Goal: Transaction & Acquisition: Purchase product/service

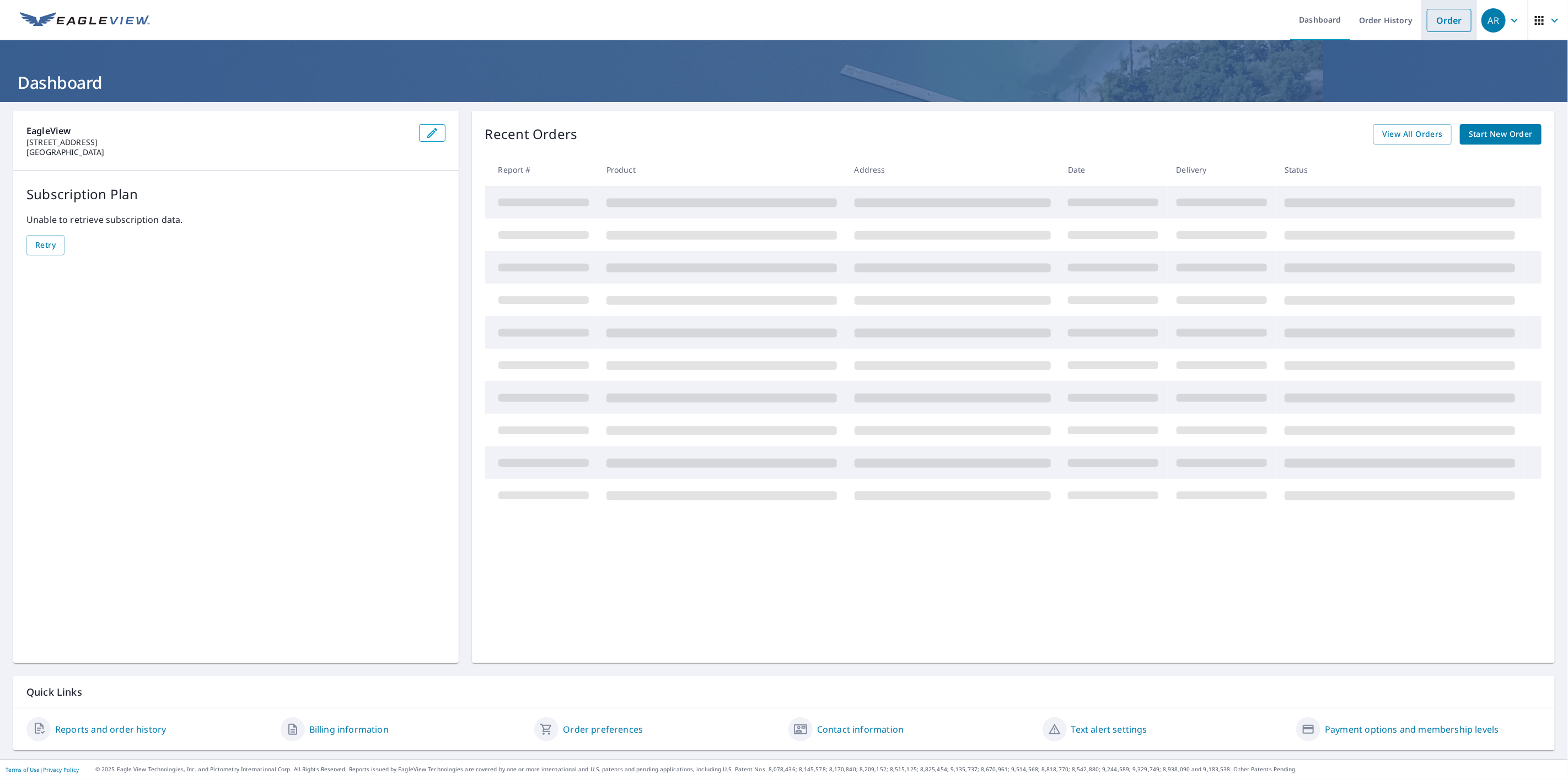
click at [1427, 21] on link "Order" at bounding box center [1449, 20] width 44 height 23
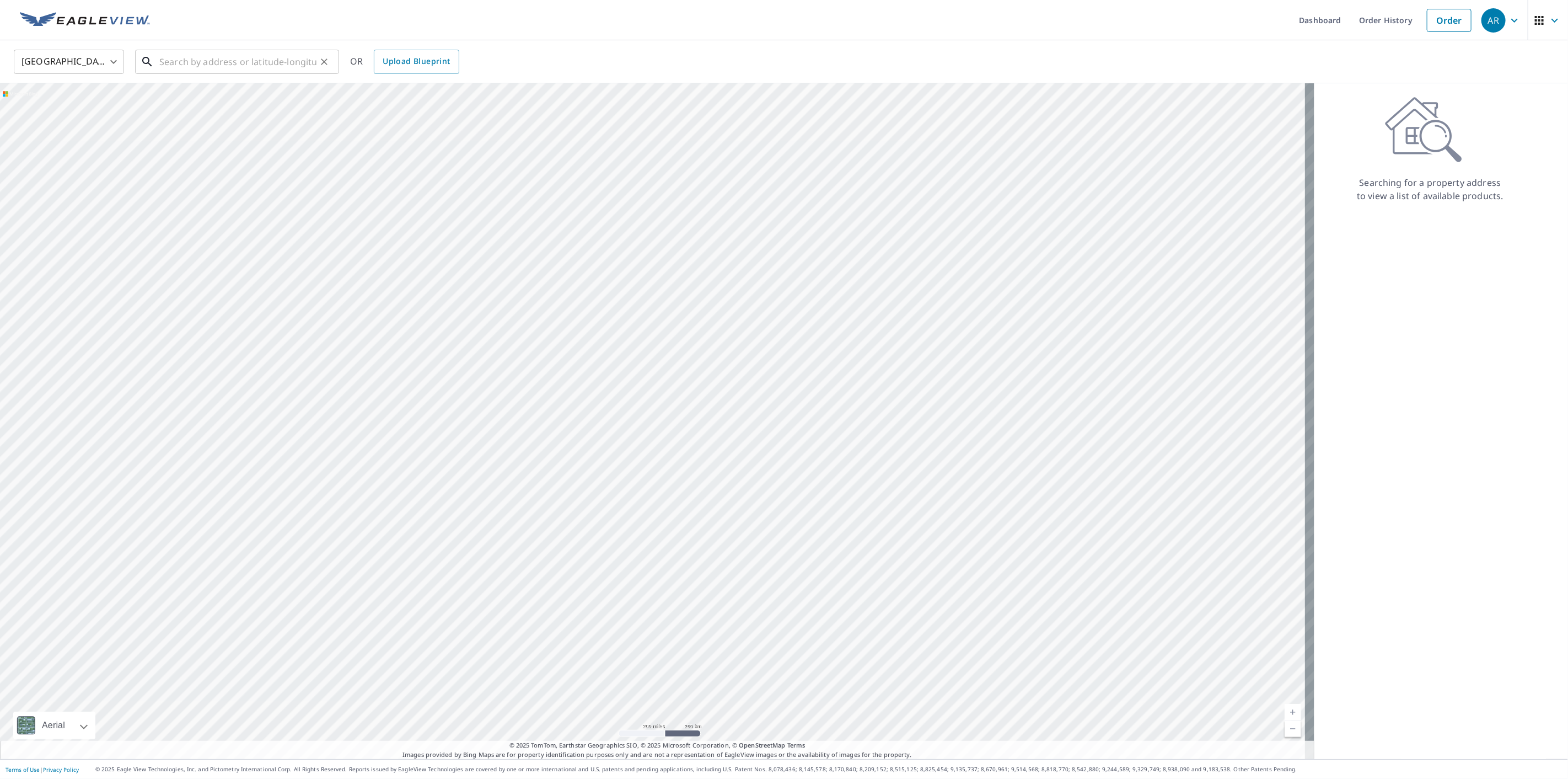
click at [294, 55] on input "text" at bounding box center [238, 62] width 157 height 31
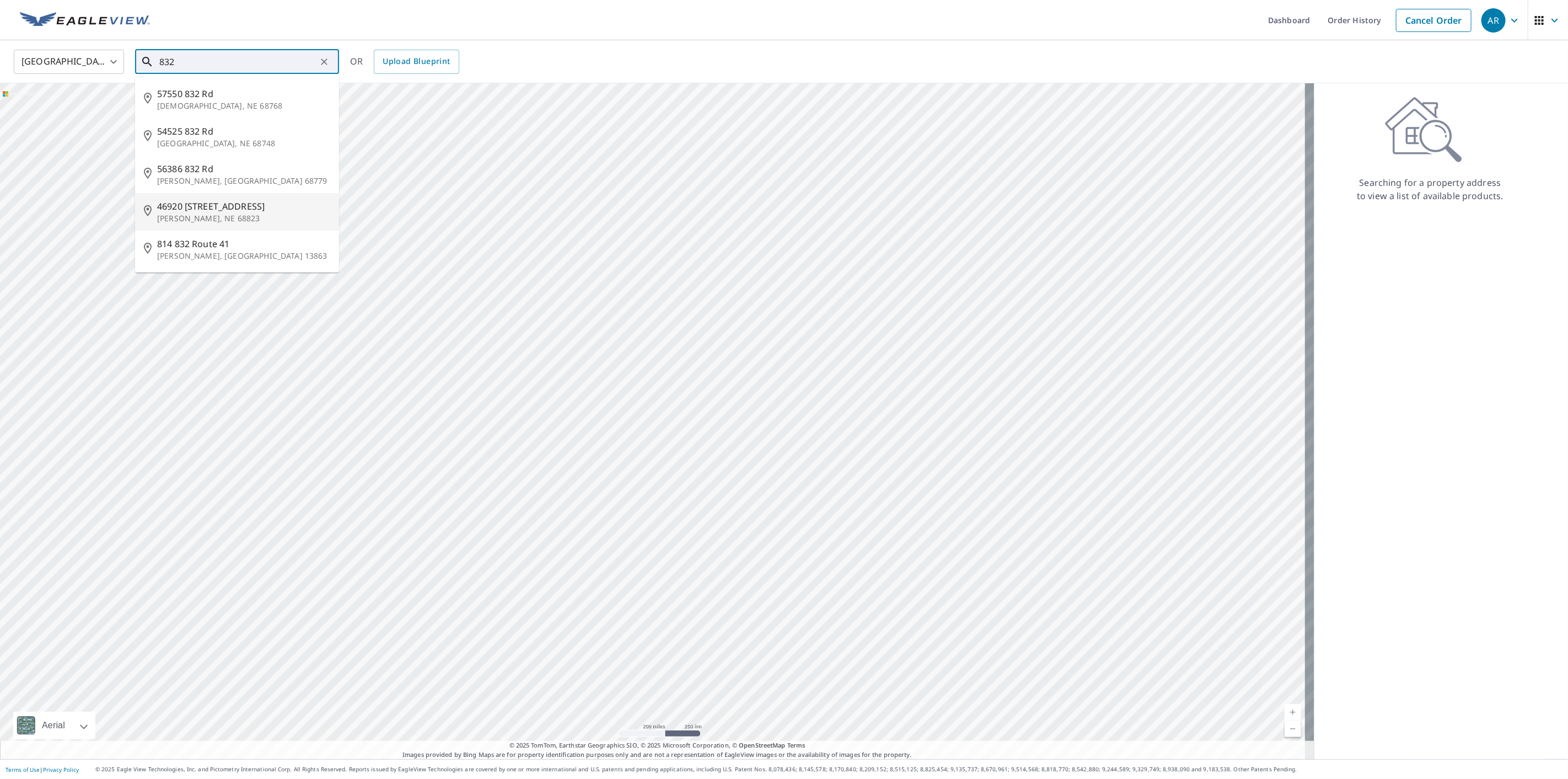
click at [245, 205] on span "46920 [STREET_ADDRESS]" at bounding box center [243, 206] width 173 height 13
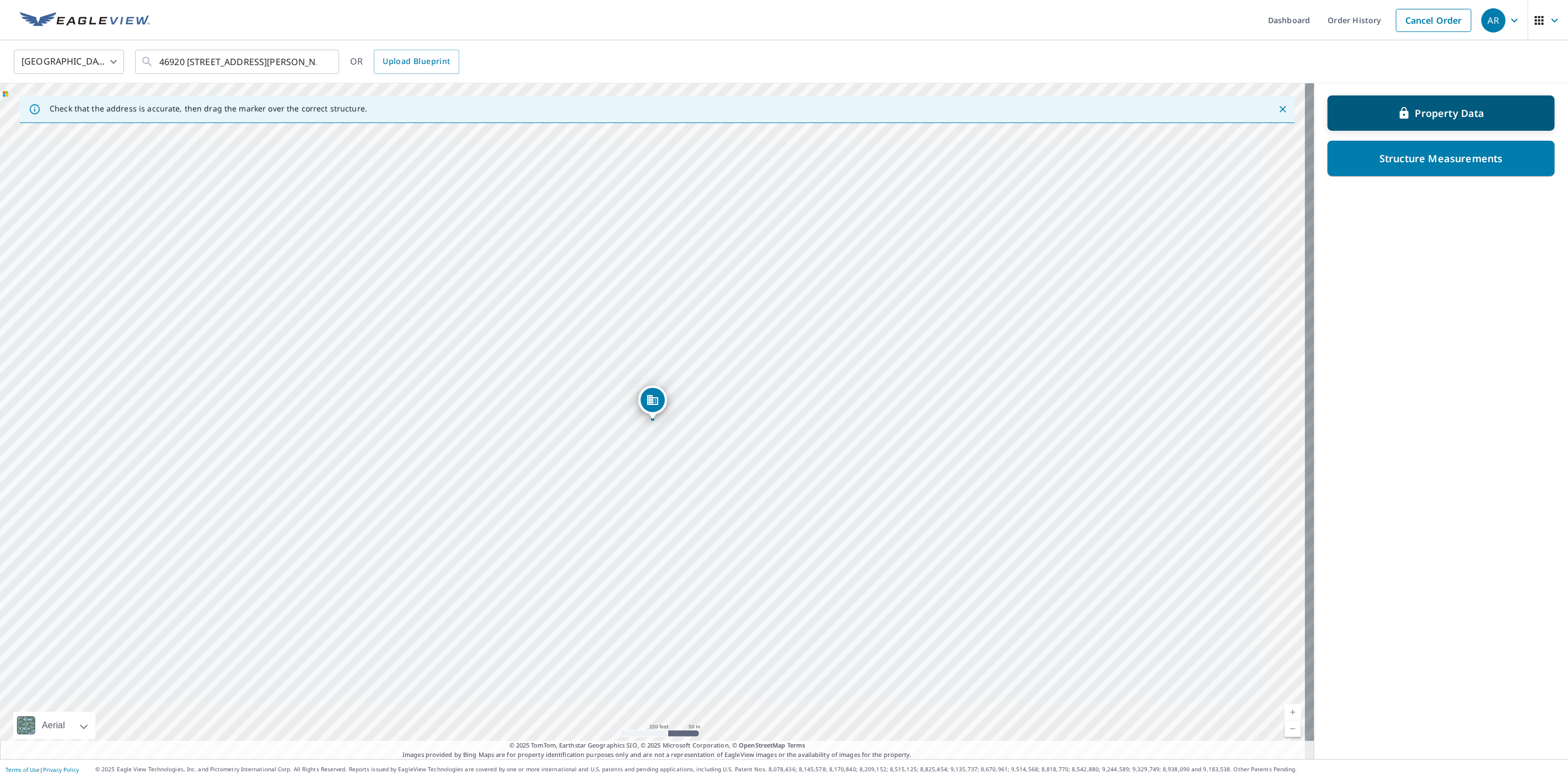
click at [1466, 113] on p "Property Data" at bounding box center [1450, 113] width 69 height 13
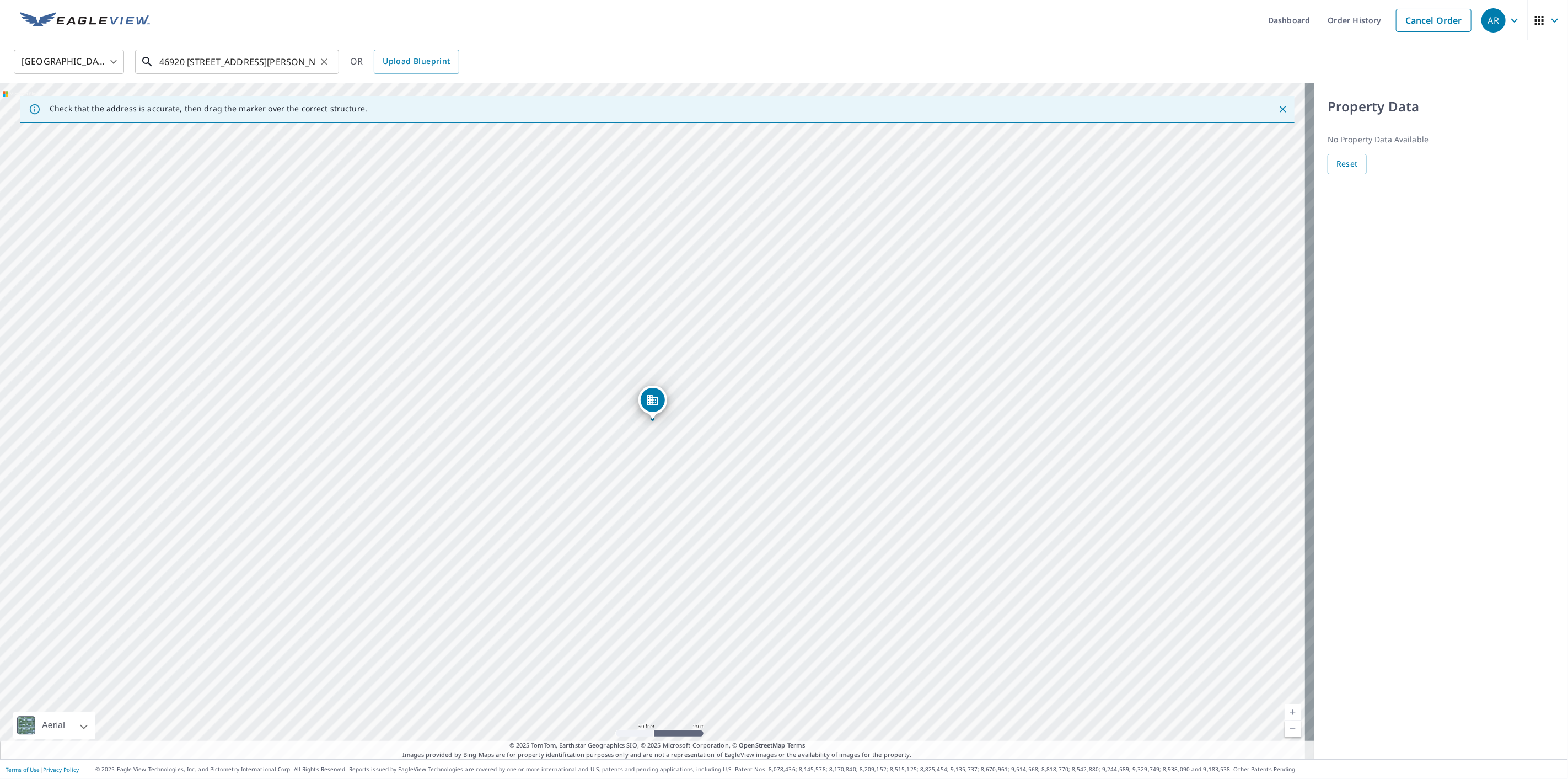
click at [255, 57] on input "46920 [STREET_ADDRESS][PERSON_NAME]" at bounding box center [238, 62] width 157 height 31
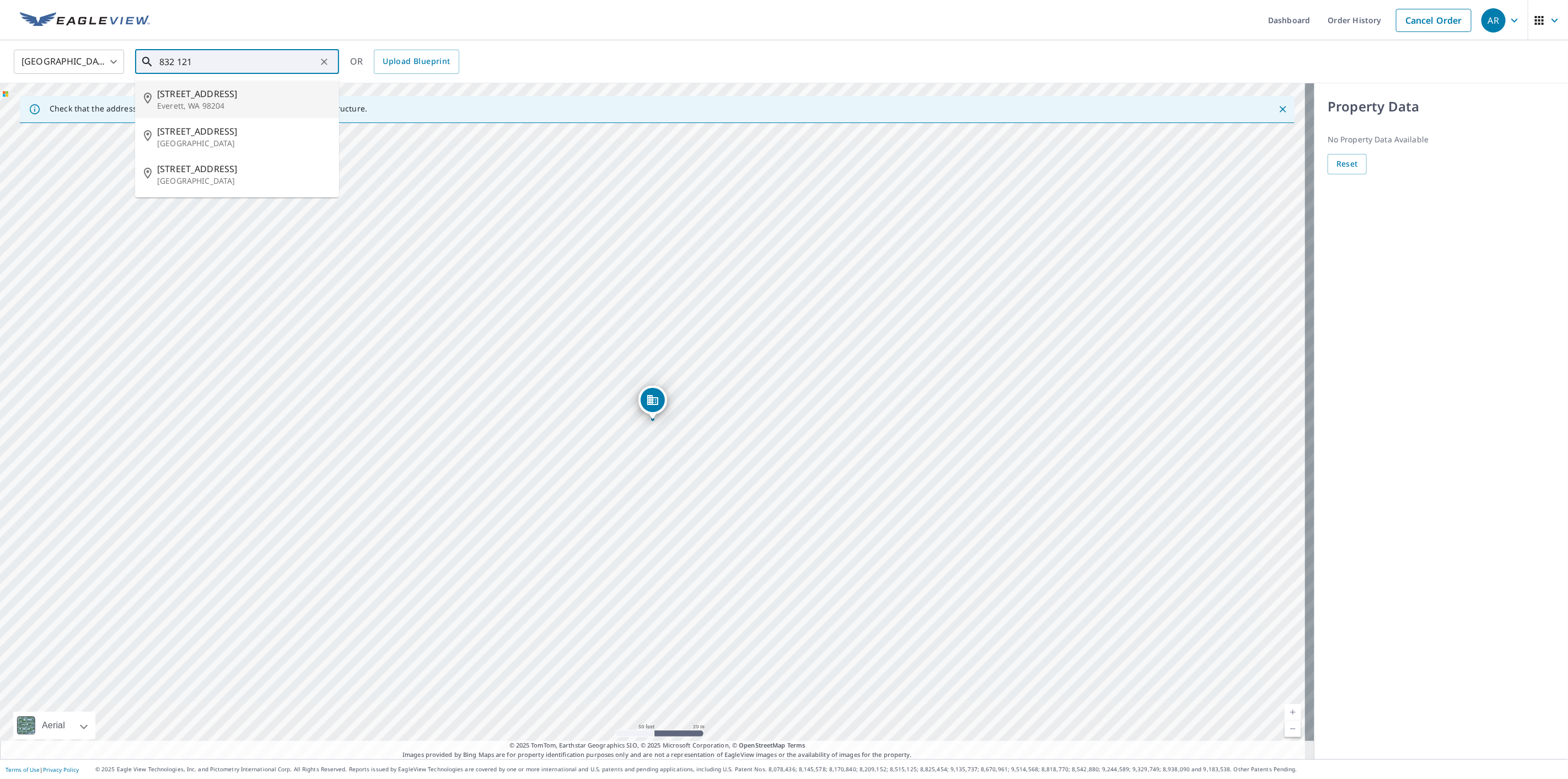
click at [267, 91] on span "[STREET_ADDRESS]" at bounding box center [243, 94] width 173 height 13
type input "[STREET_ADDRESS]"
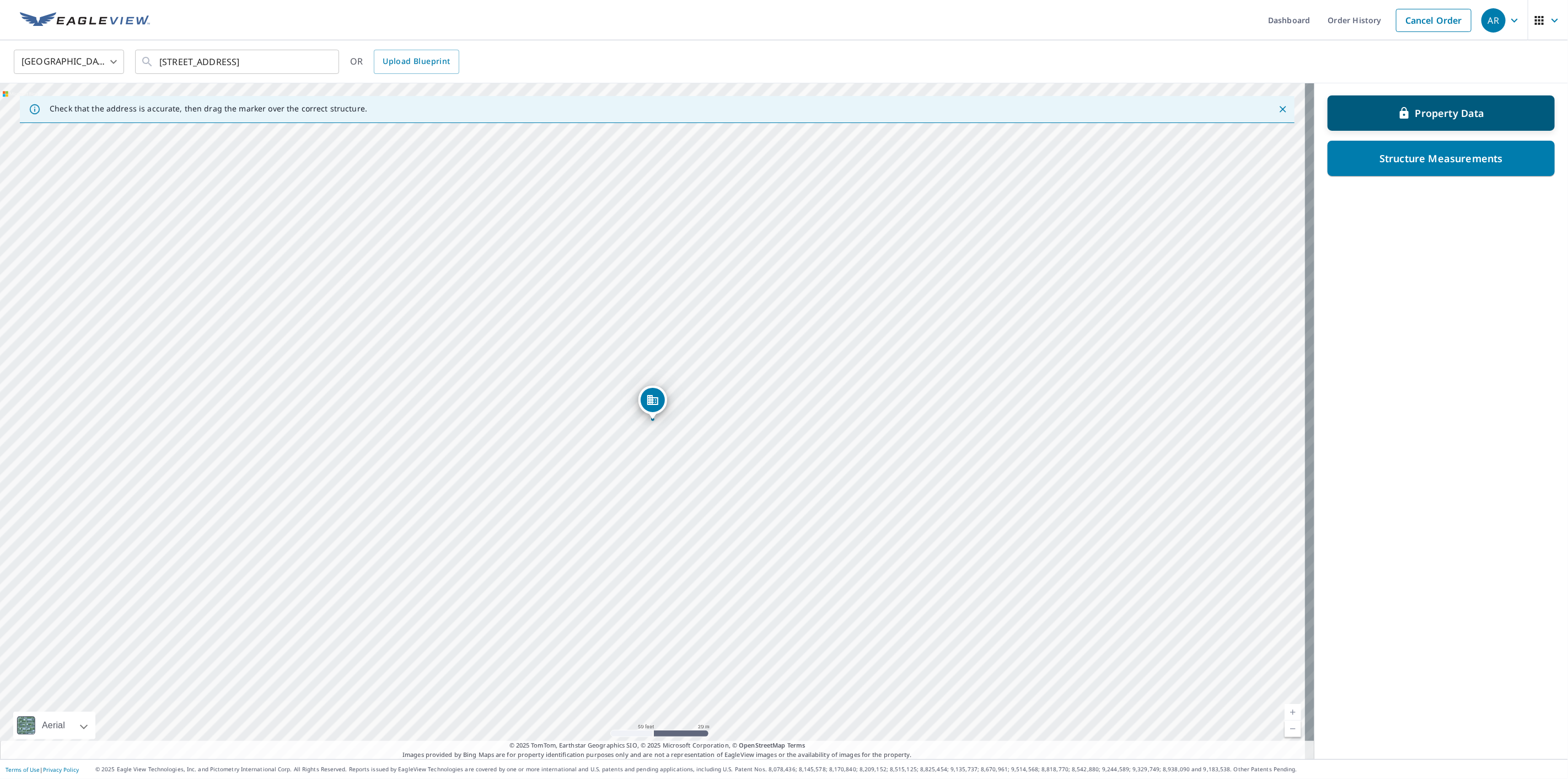
click at [1455, 107] on p "Property Data" at bounding box center [1450, 113] width 69 height 13
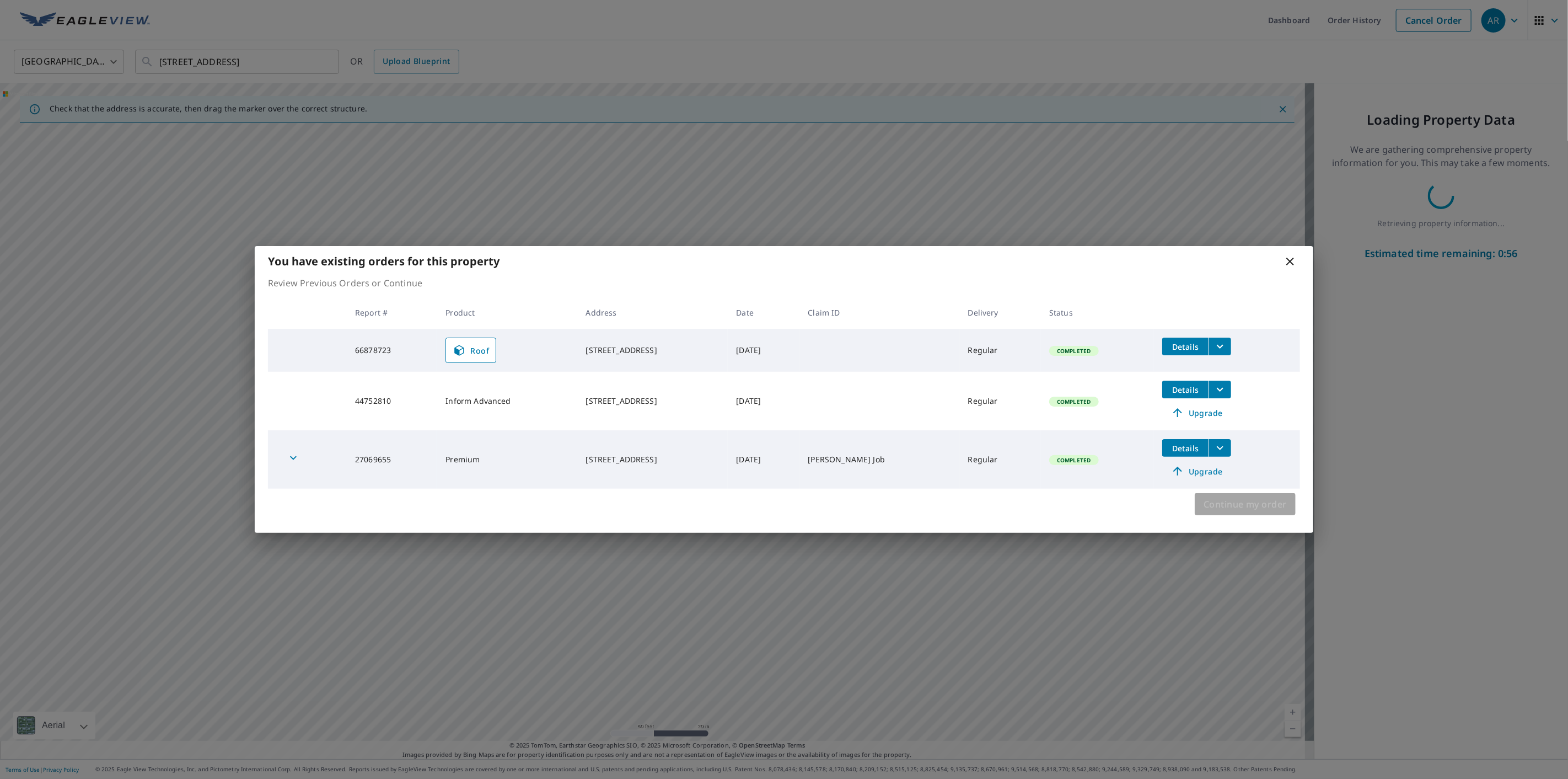
click at [1266, 498] on span "Continue my order" at bounding box center [1245, 504] width 83 height 15
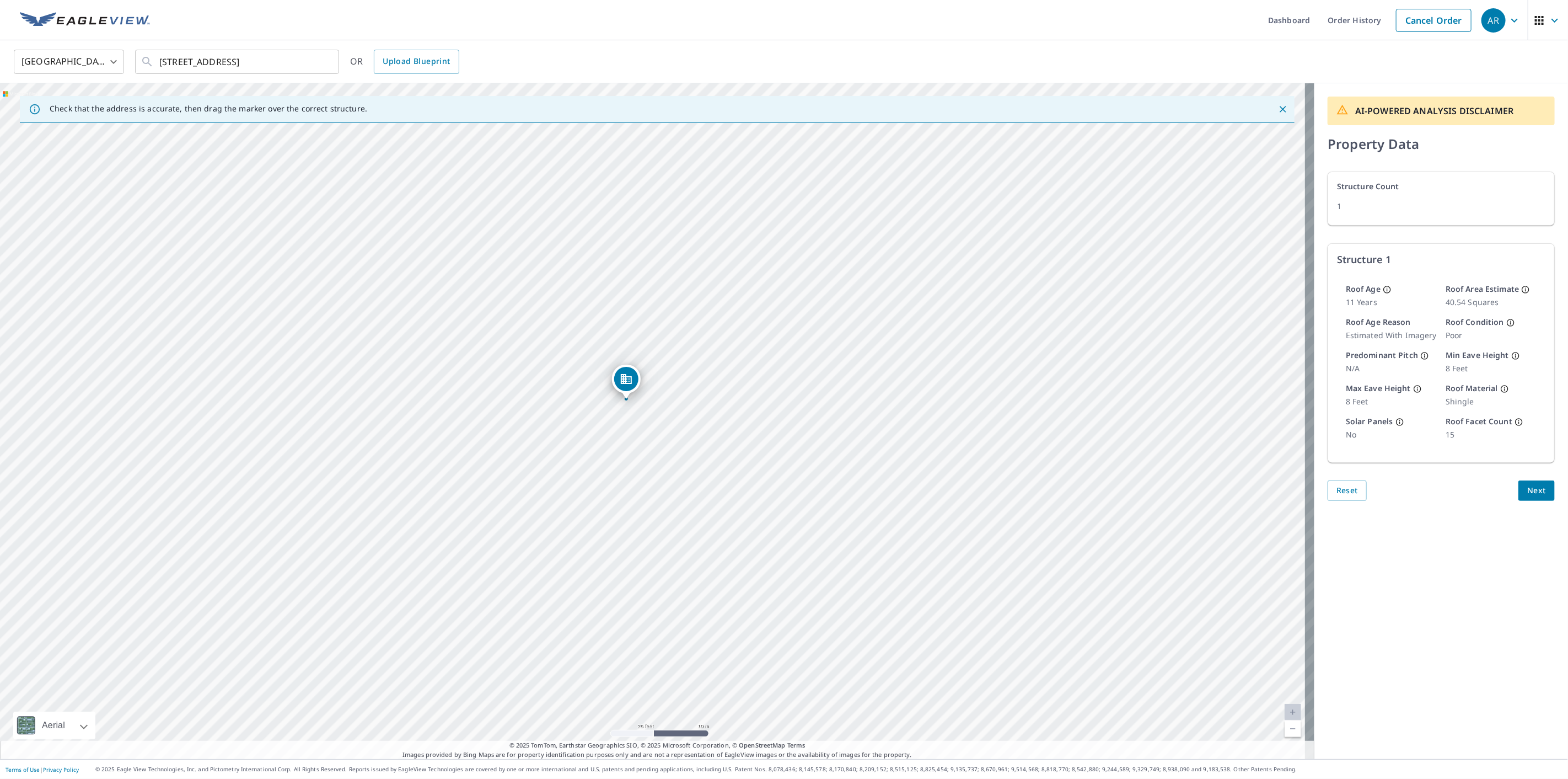
click at [1527, 484] on span "Next" at bounding box center [1536, 490] width 19 height 14
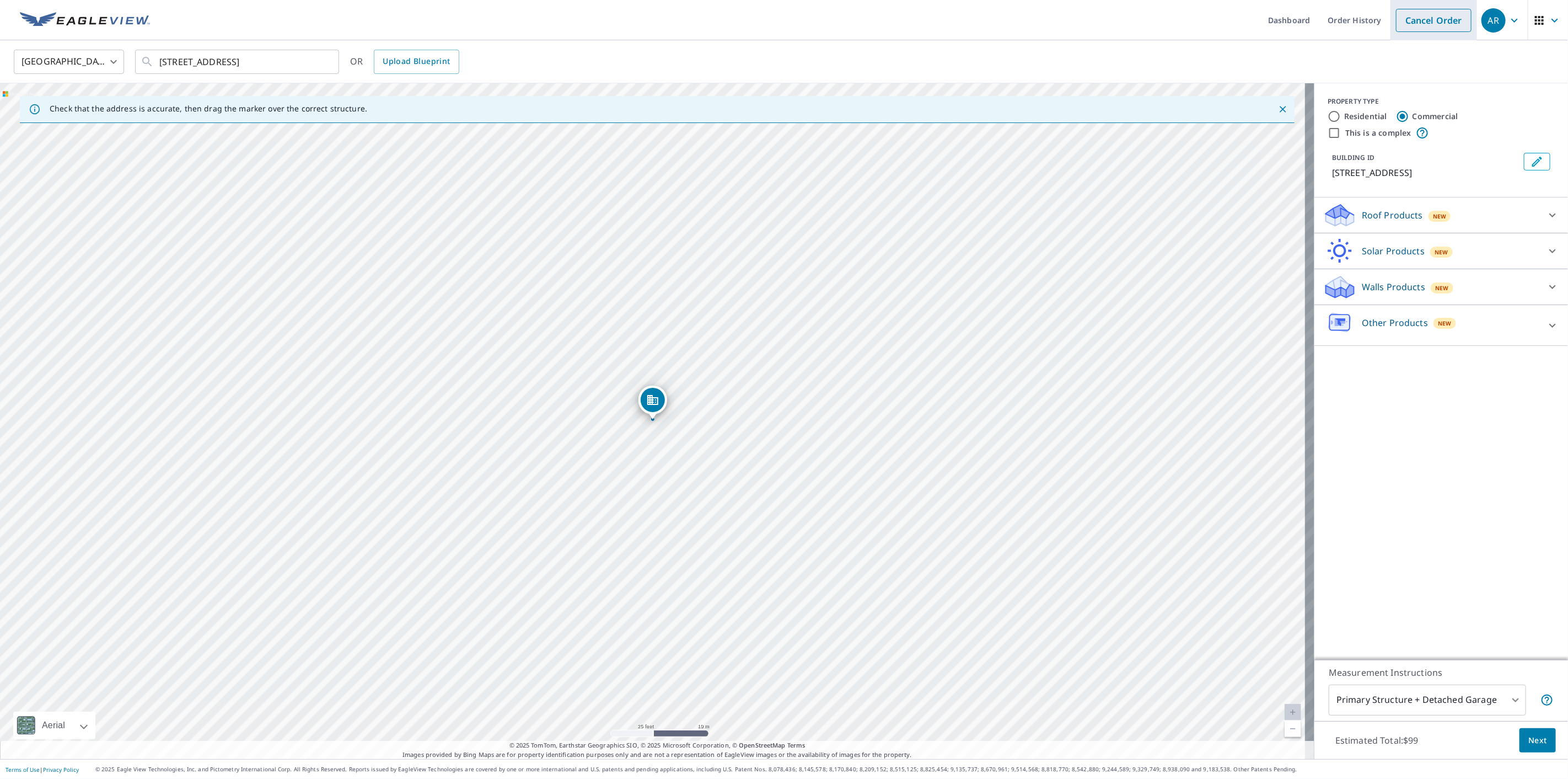
click at [1433, 19] on link "Cancel Order" at bounding box center [1433, 20] width 75 height 23
